Goal: Task Accomplishment & Management: Use online tool/utility

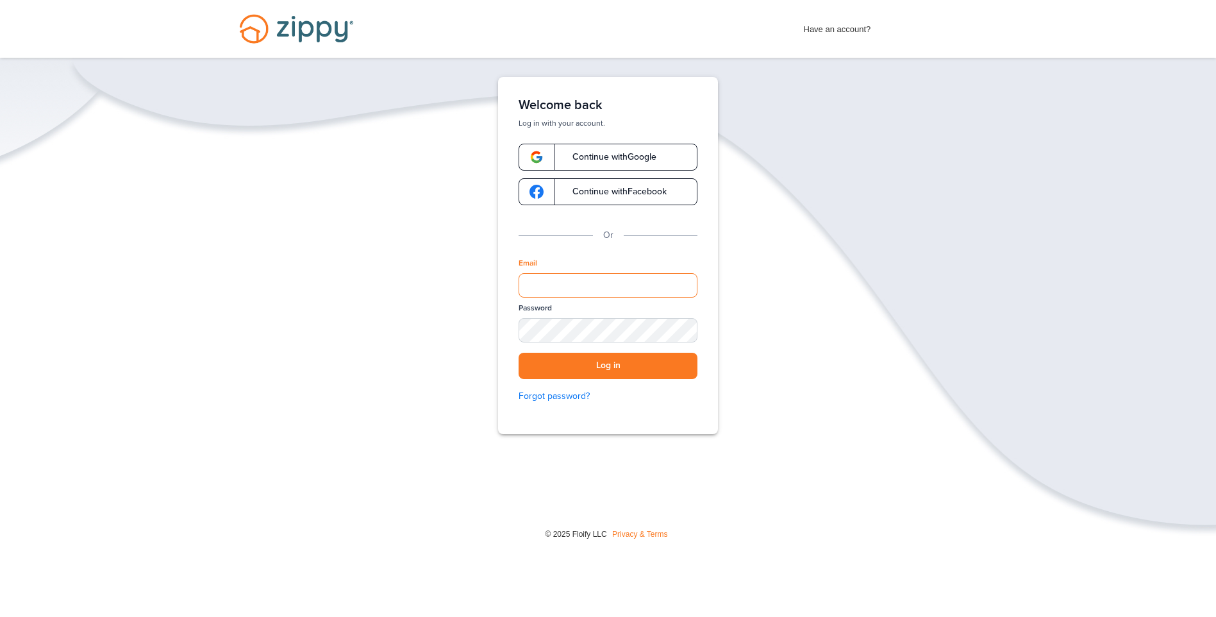
click at [582, 289] on input "Email" at bounding box center [608, 285] width 179 height 24
type input "**********"
click at [519, 353] on button "Log in" at bounding box center [608, 366] width 179 height 26
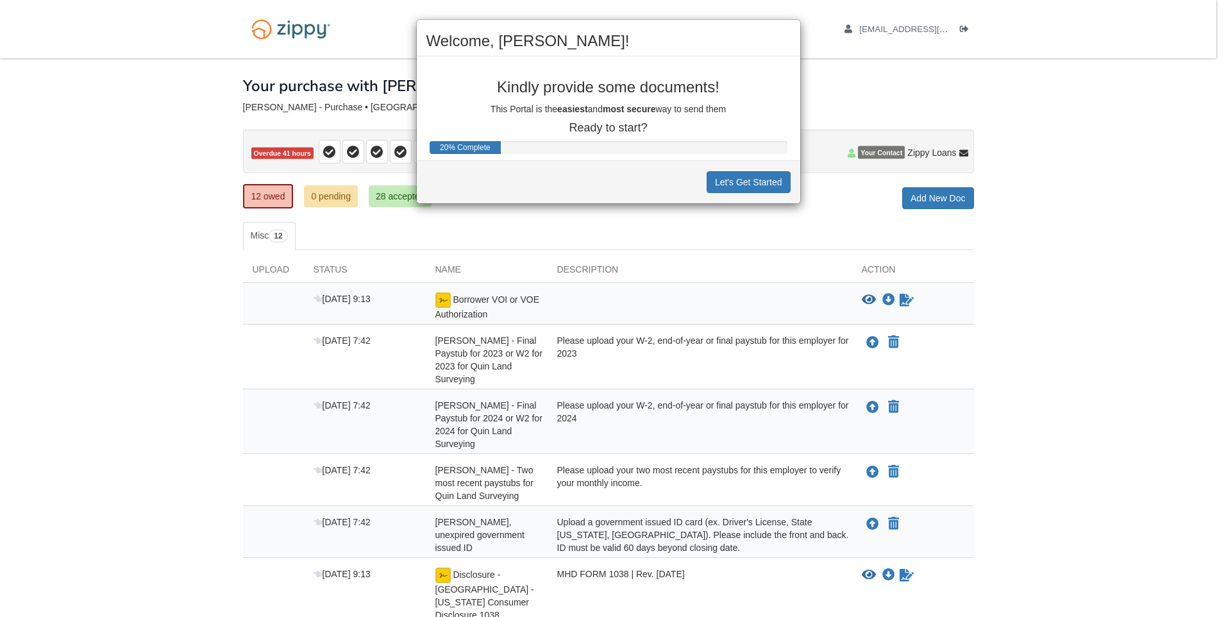
click at [549, 305] on div "Welcome, [PERSON_NAME]! Kindly provide some documents! This Portal is the easie…" at bounding box center [613, 308] width 1226 height 617
click at [732, 180] on button "Let's Get Started" at bounding box center [749, 182] width 84 height 22
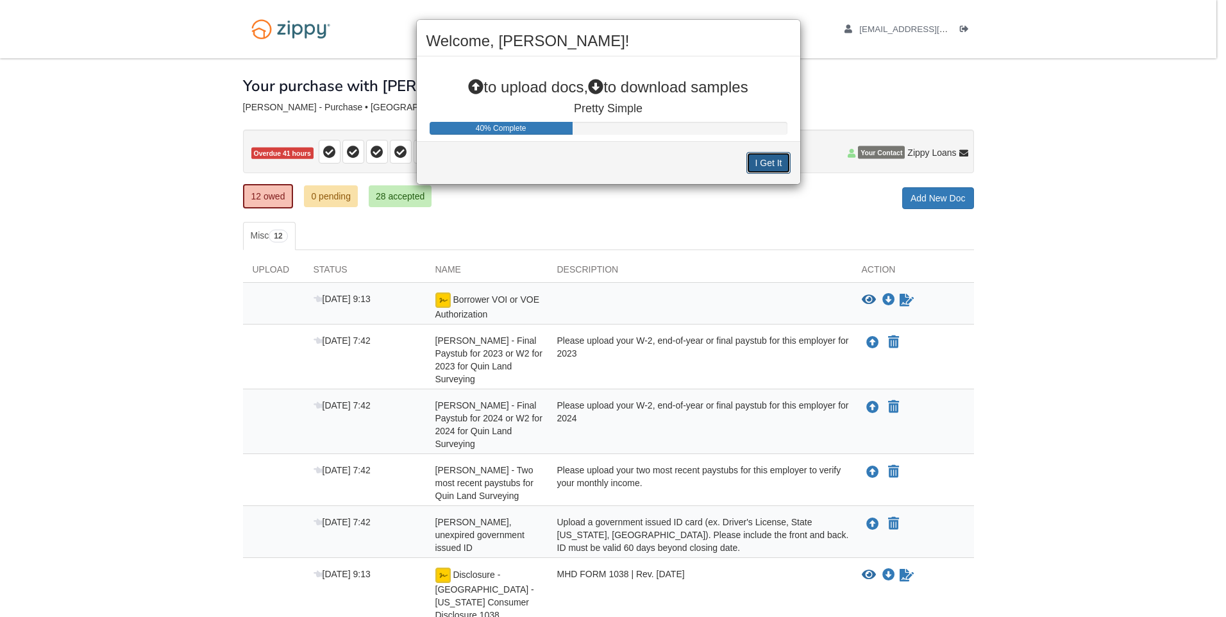
click at [761, 165] on button "I Get It" at bounding box center [768, 163] width 44 height 22
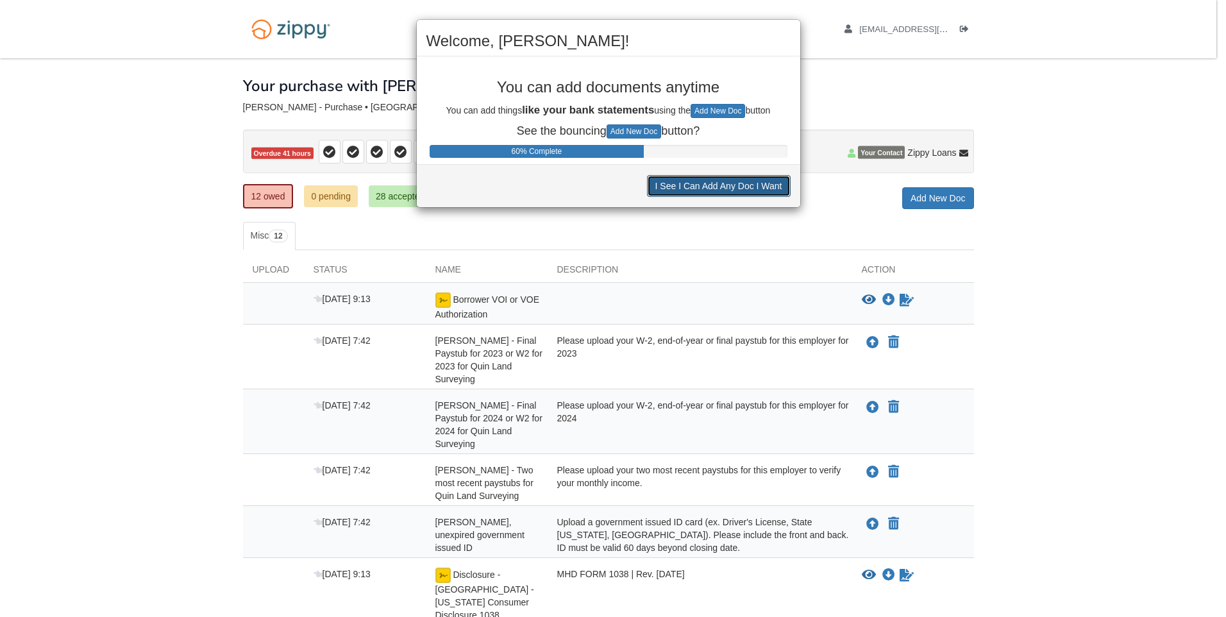
click at [676, 186] on button "I See I Can Add Any Doc I Want" at bounding box center [719, 186] width 144 height 22
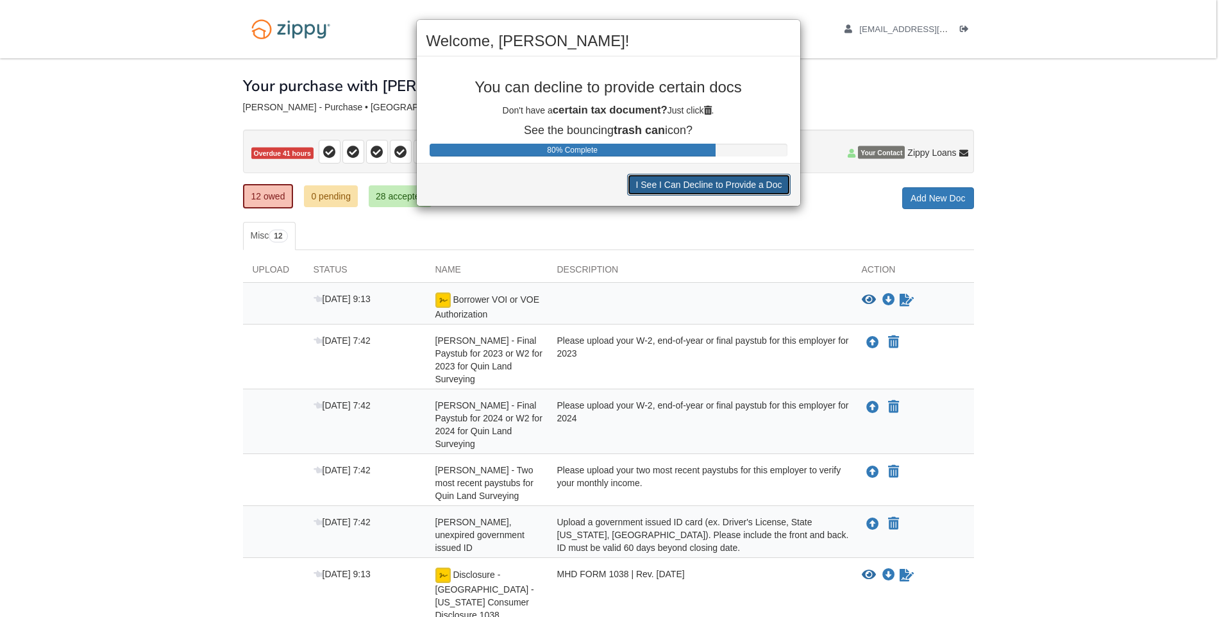
click at [676, 186] on button "I See I Can Decline to Provide a Doc" at bounding box center [708, 185] width 163 height 22
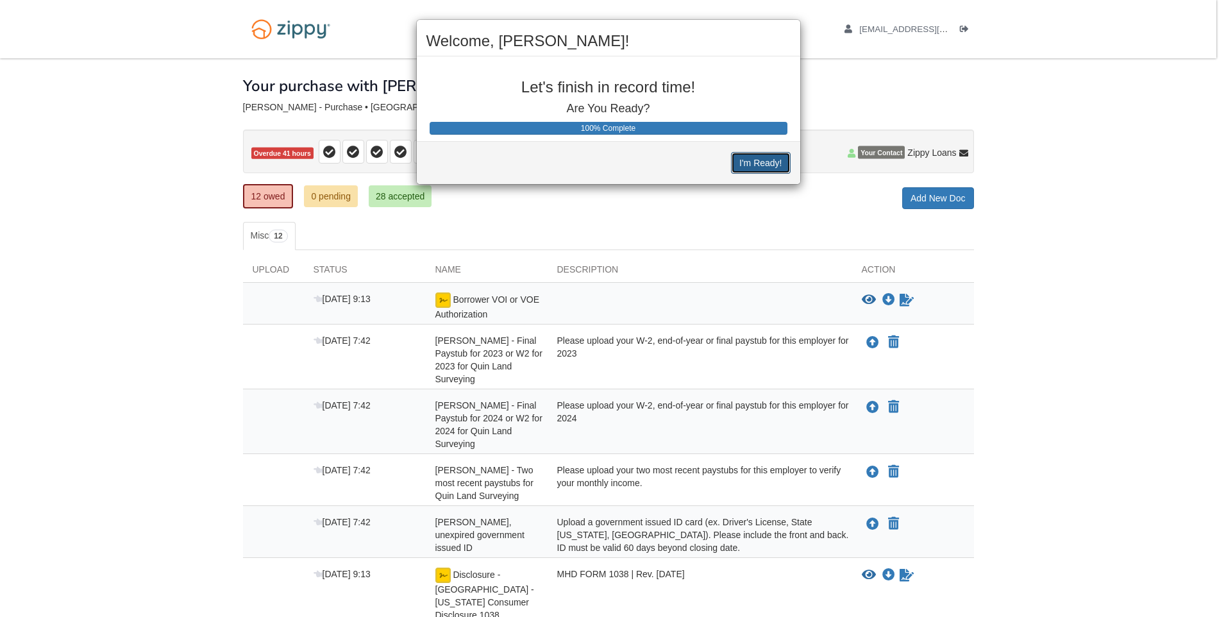
click at [734, 164] on button "I'm Ready!" at bounding box center [760, 163] width 59 height 22
